Goal: Task Accomplishment & Management: Use online tool/utility

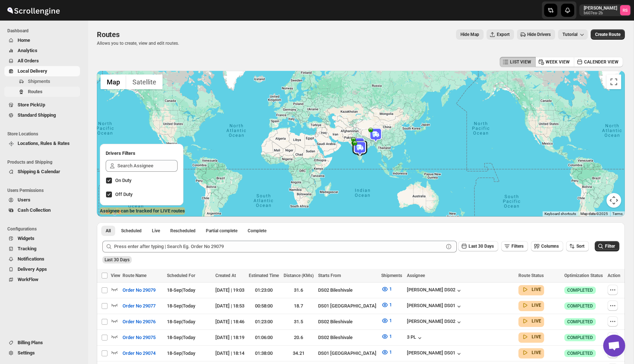
click at [62, 95] on span "Routes" at bounding box center [53, 91] width 51 height 7
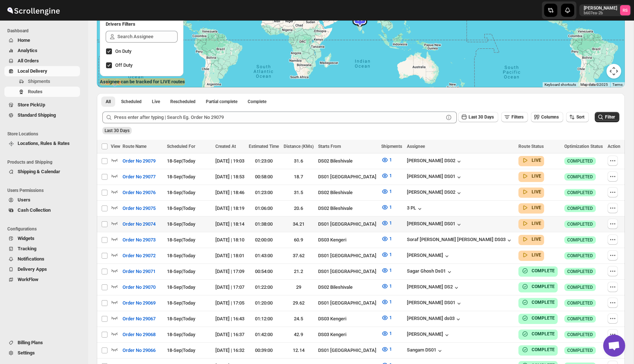
scroll to position [79, 0]
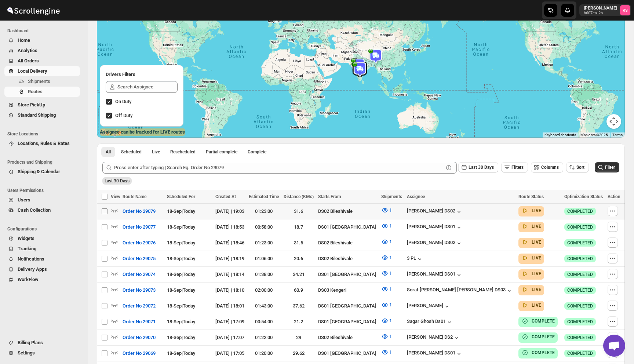
click at [106, 212] on input "Select route" at bounding box center [105, 211] width 6 height 6
checkbox input "true"
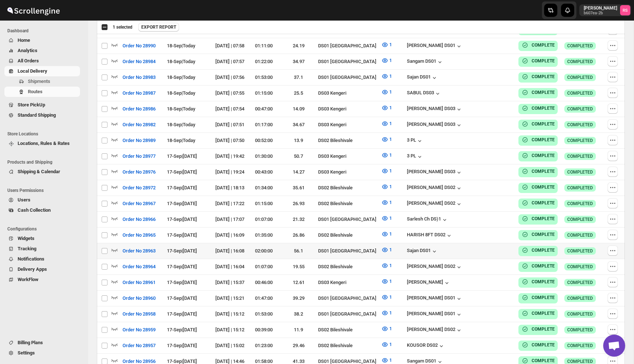
scroll to position [1715, 0]
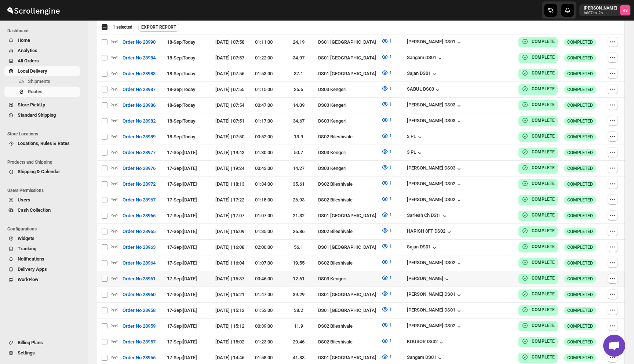
click at [103, 276] on input "Select route" at bounding box center [105, 279] width 6 height 6
checkbox input "true"
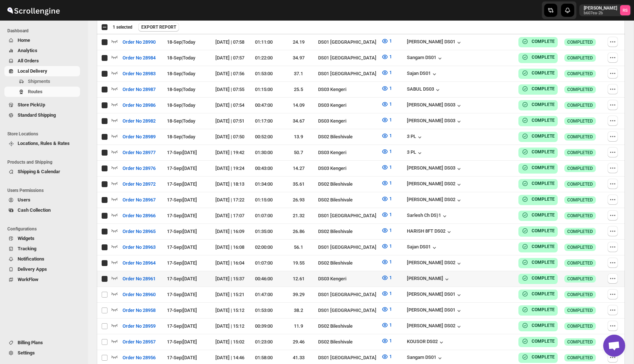
checkbox input "true"
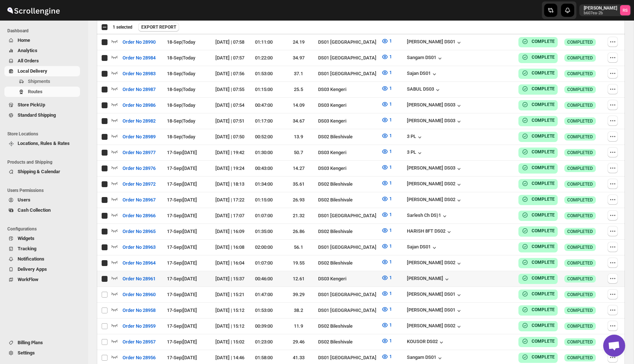
checkbox input "true"
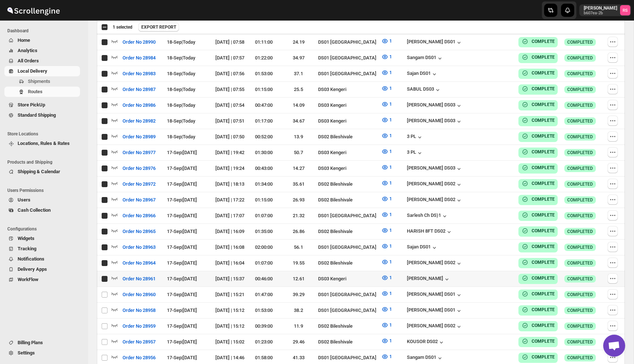
checkbox input "true"
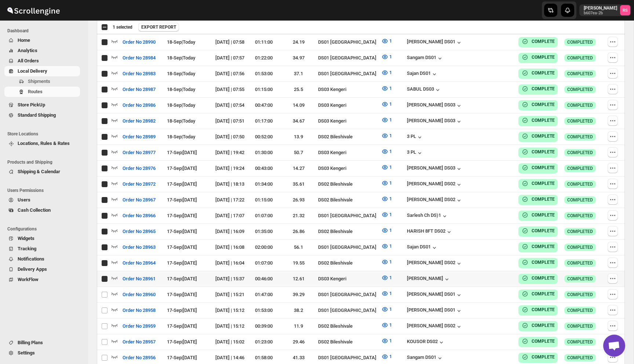
checkbox input "true"
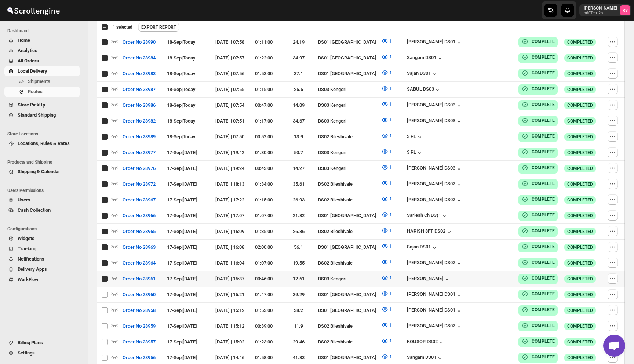
checkbox input "true"
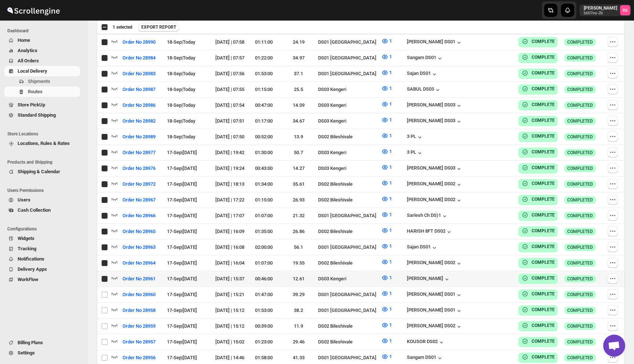
checkbox input "true"
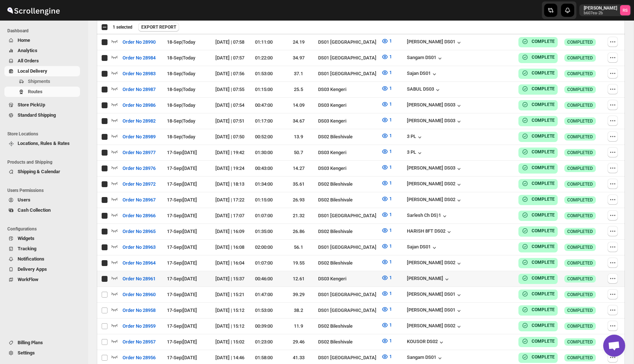
checkbox input "true"
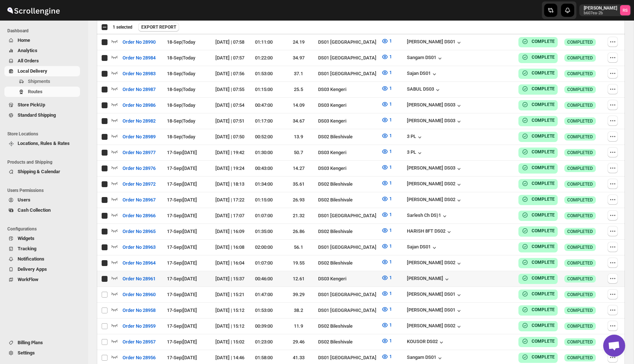
checkbox input "true"
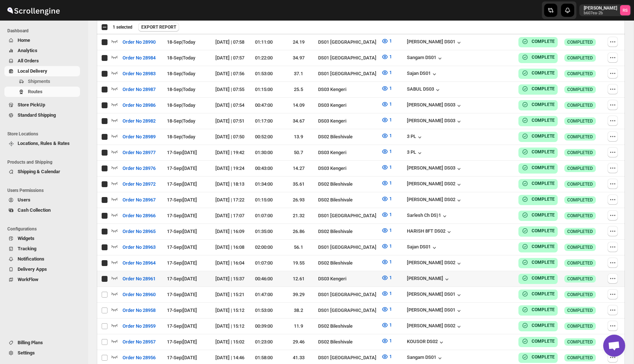
checkbox input "true"
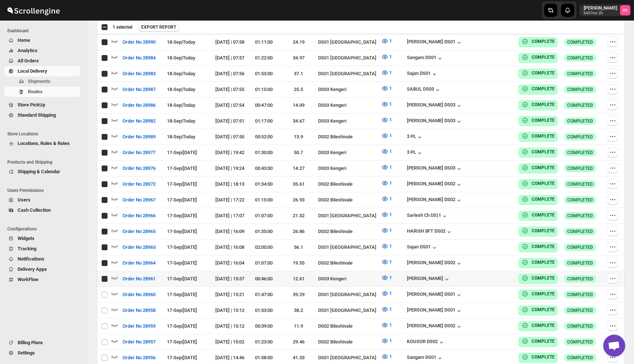
checkbox input "true"
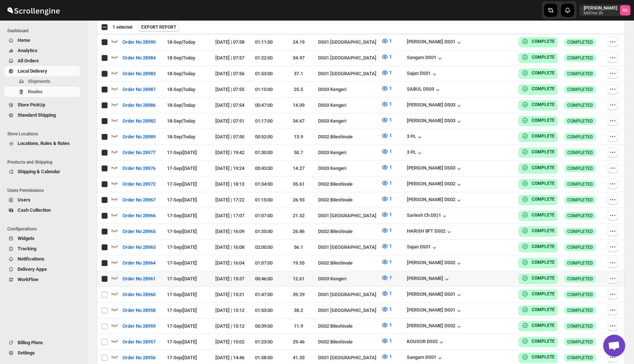
checkbox input "true"
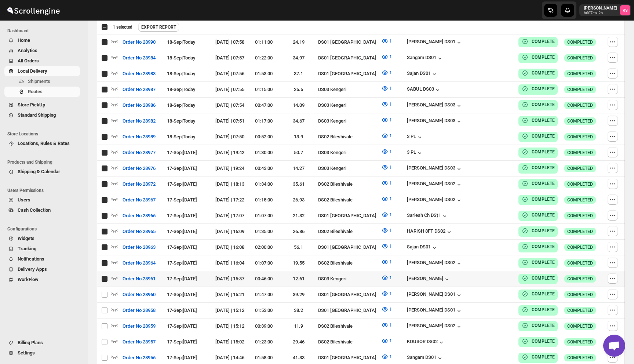
checkbox input "true"
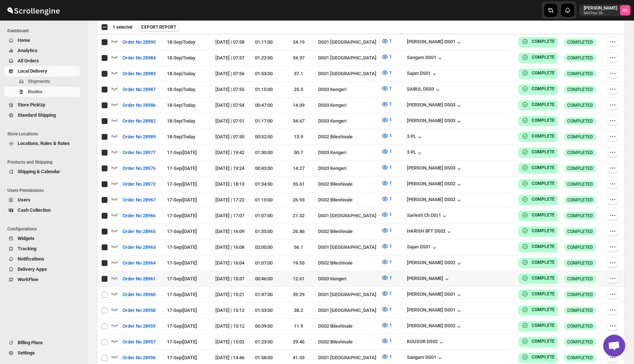
checkbox input "true"
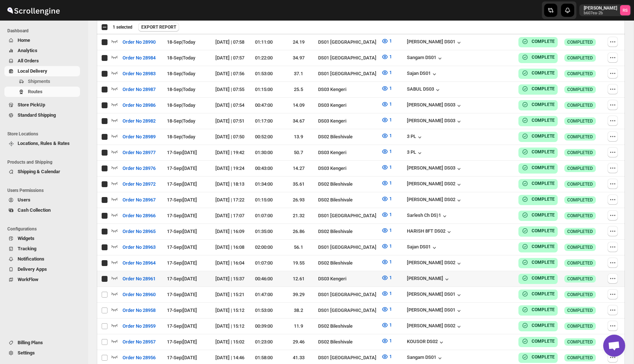
checkbox input "true"
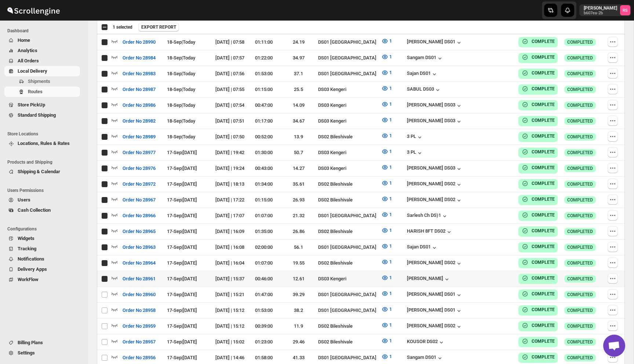
checkbox input "true"
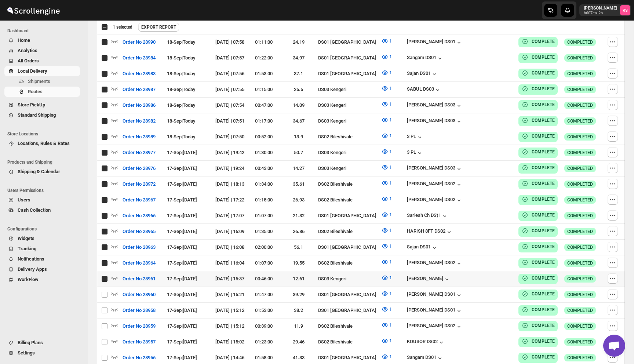
checkbox input "true"
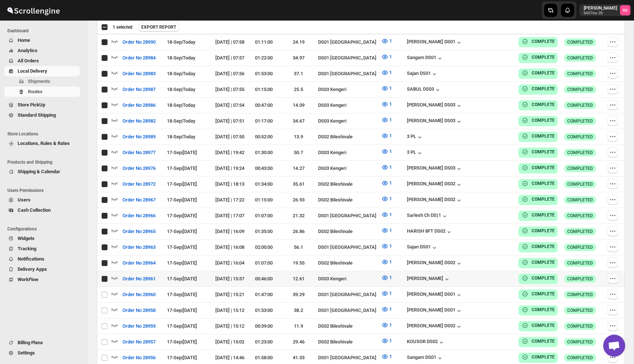
checkbox input "true"
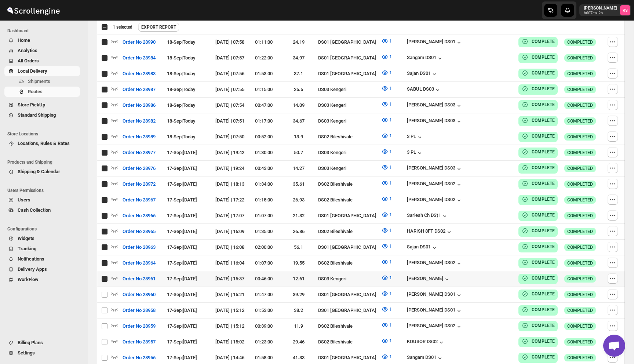
checkbox input "true"
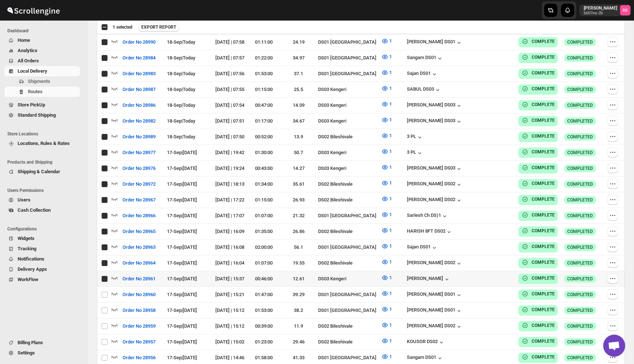
checkbox input "true"
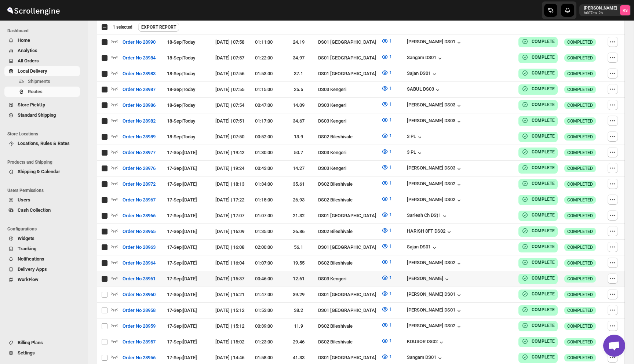
checkbox input "true"
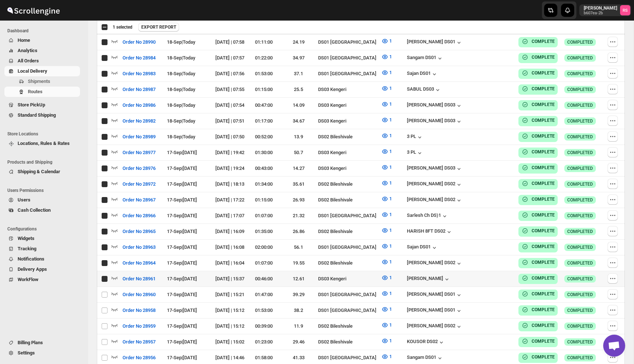
checkbox input "true"
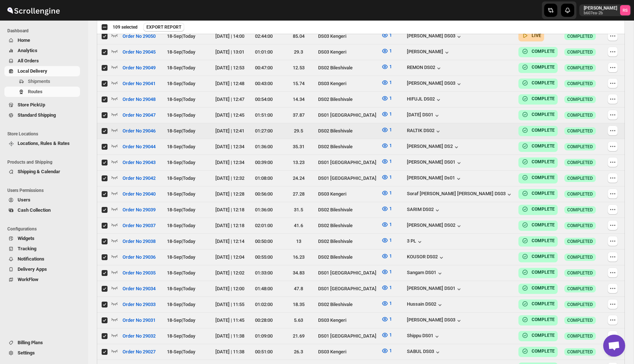
scroll to position [0, 0]
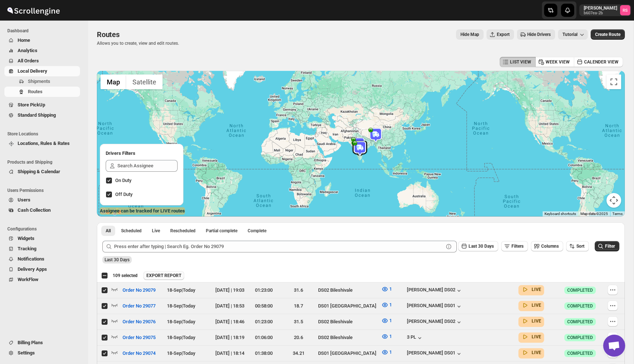
click at [176, 273] on span "EXPORT REPORT" at bounding box center [163, 276] width 35 height 6
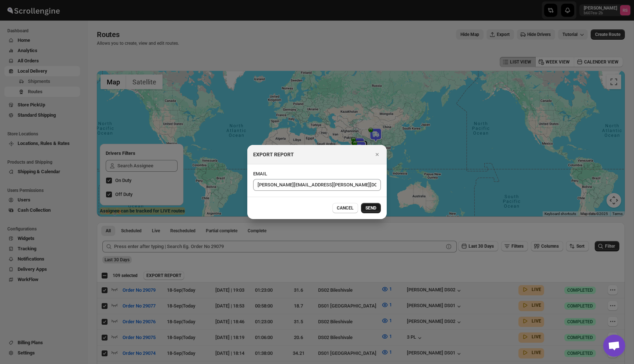
click at [365, 206] on span "SEND" at bounding box center [370, 208] width 11 height 6
checkbox input "false"
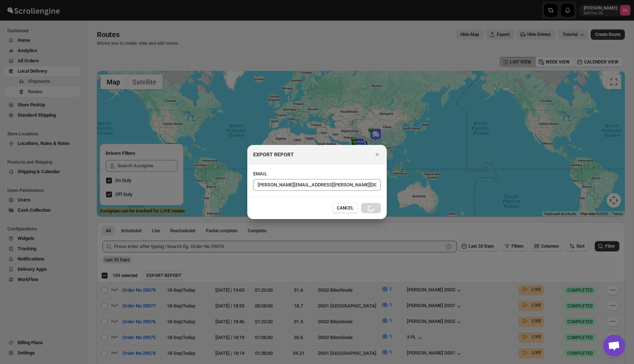
checkbox input "false"
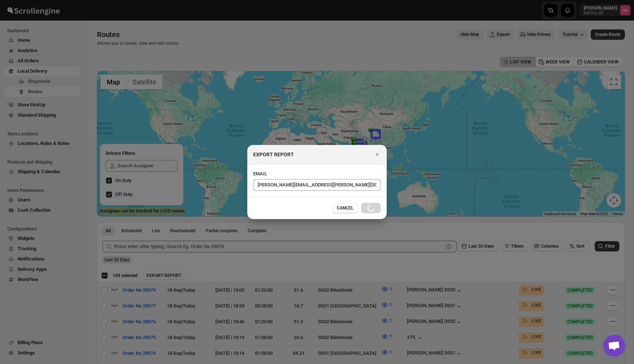
checkbox input "false"
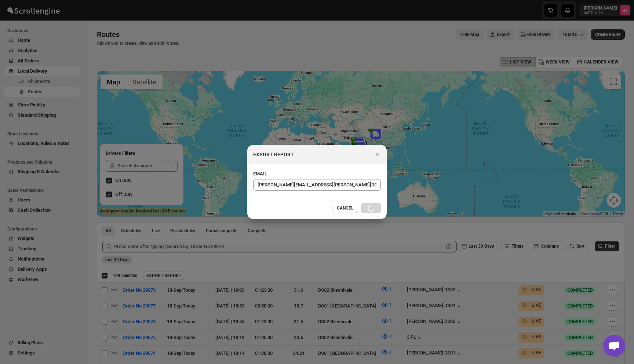
checkbox input "false"
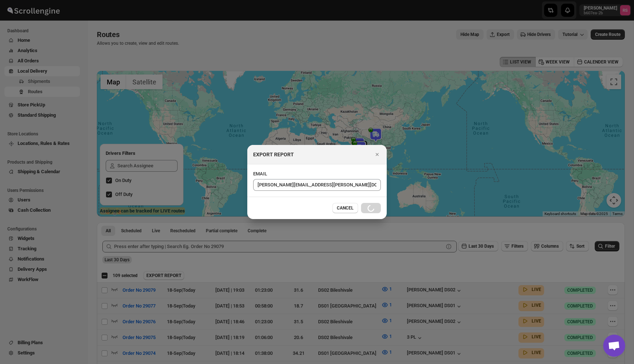
checkbox input "false"
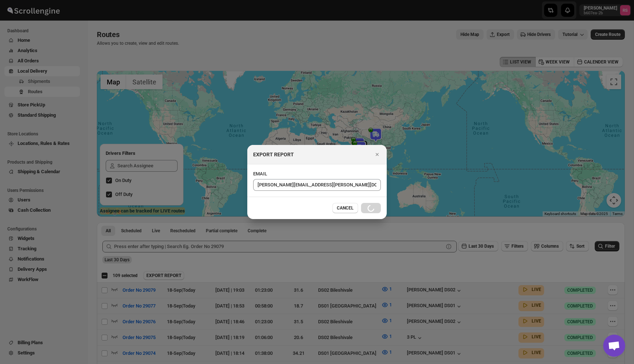
checkbox input "false"
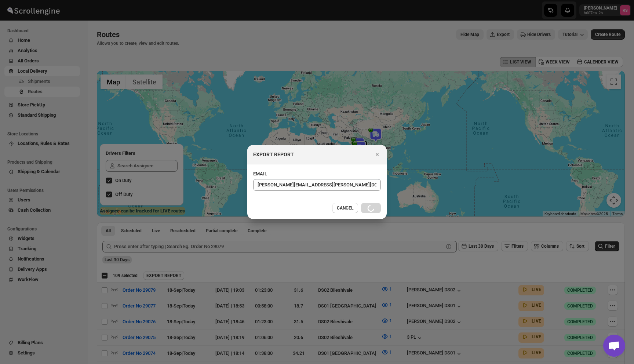
checkbox input "false"
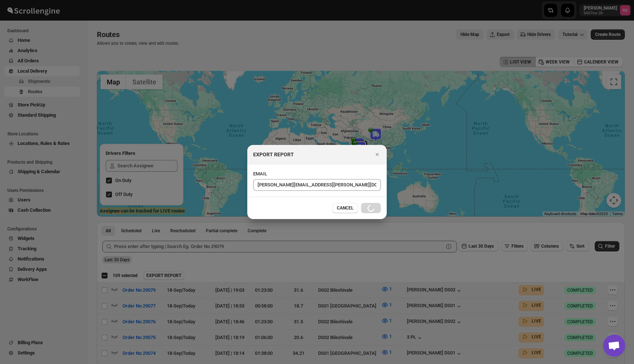
checkbox input "false"
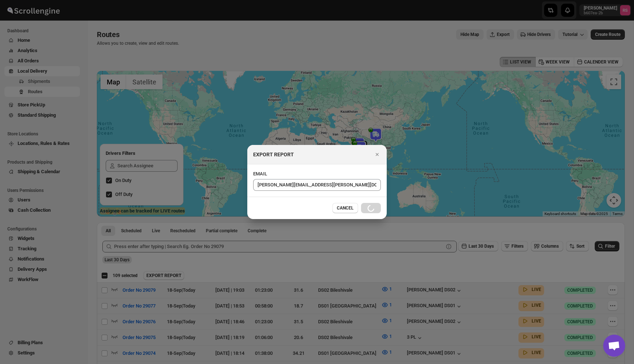
checkbox input "false"
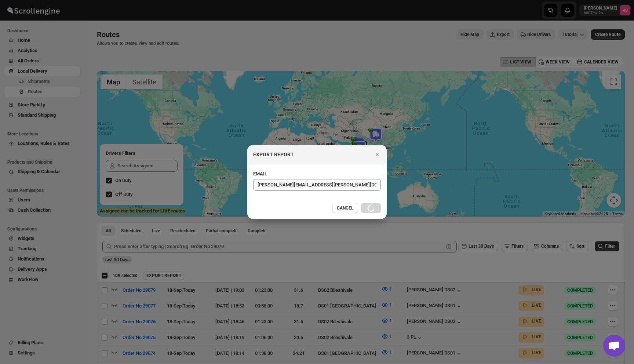
checkbox input "false"
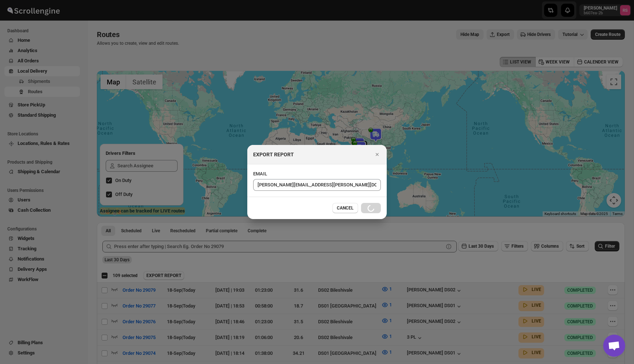
checkbox input "false"
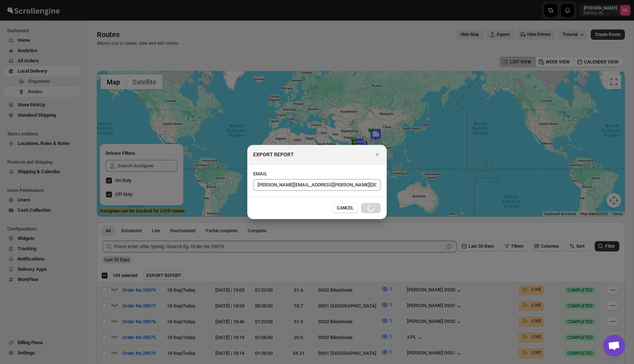
checkbox input "false"
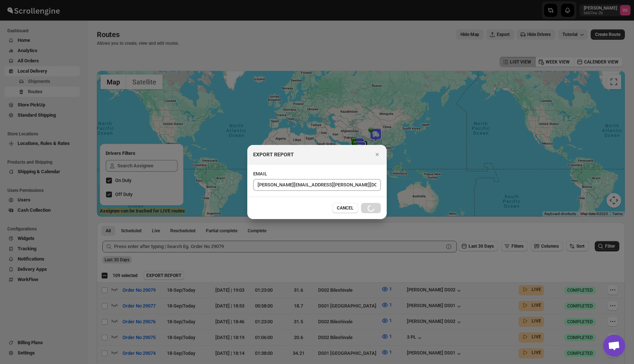
checkbox input "false"
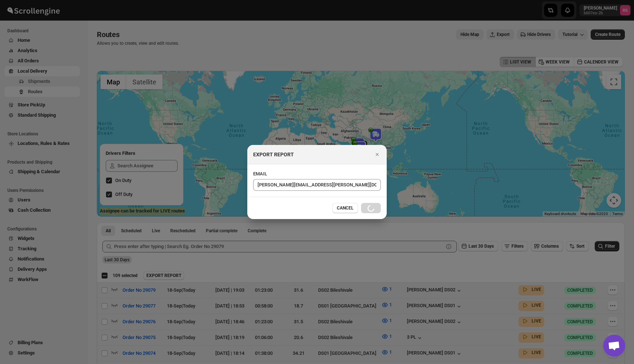
checkbox input "false"
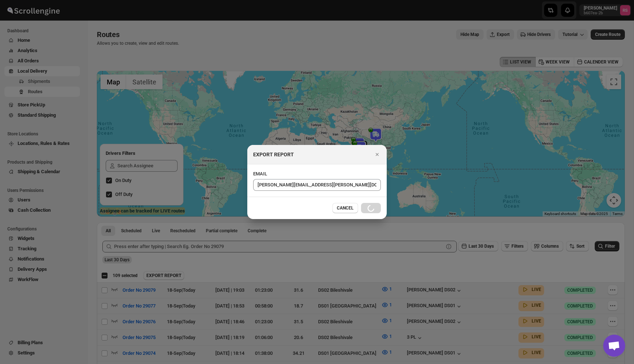
checkbox input "false"
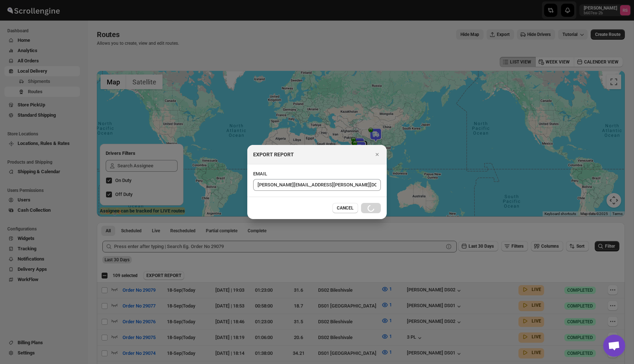
checkbox input "false"
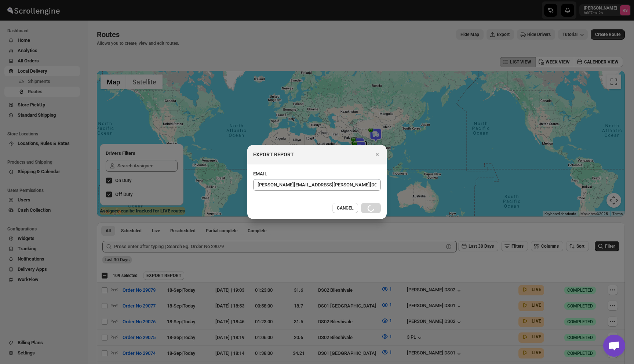
checkbox input "false"
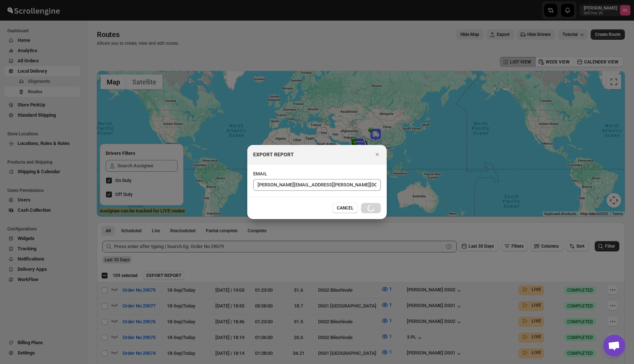
checkbox input "false"
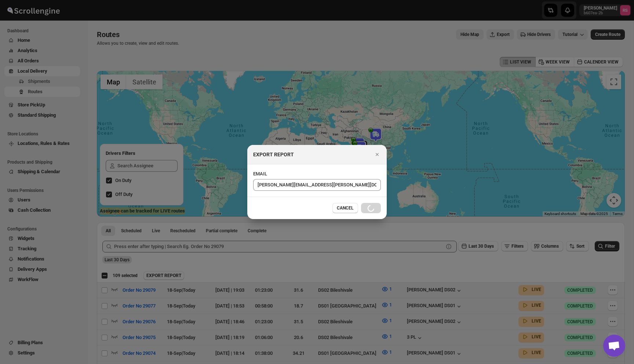
checkbox input "false"
